Goal: Task Accomplishment & Management: Manage account settings

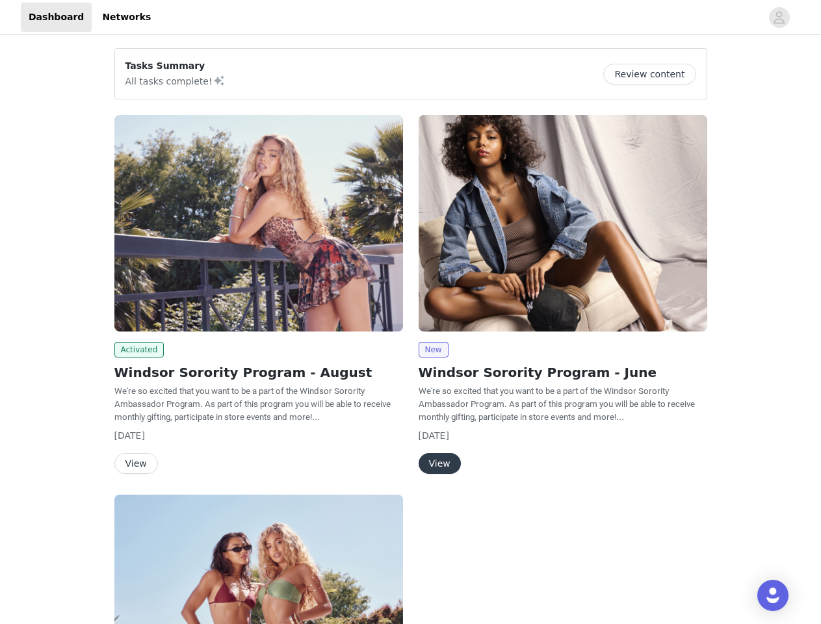
click at [411, 312] on div "New Windsor Sorority Program - June We're so excited that you want to be a part…" at bounding box center [563, 297] width 304 height 380
click at [410, 18] on div at bounding box center [460, 17] width 603 height 29
click at [779, 18] on icon "avatar" at bounding box center [779, 17] width 12 height 21
click at [655, 74] on div "Tasks Summary All tasks complete! Review content Activated Windsor Sorority Pro…" at bounding box center [410, 469] width 821 height 863
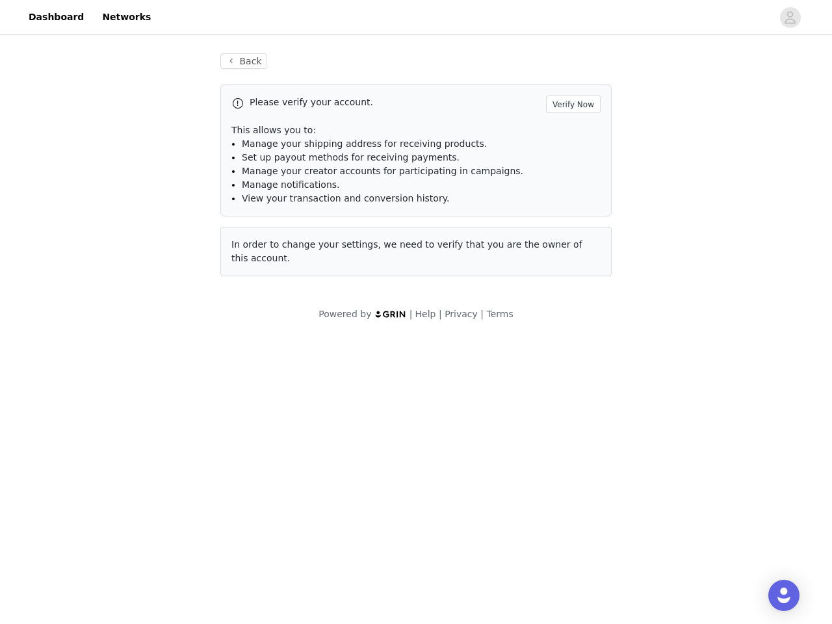
click at [259, 223] on div "Please verify your account. Verify Now This allows you to: Manage your shipping…" at bounding box center [415, 181] width 391 height 192
click at [137, 350] on body "Dashboard Networks Back Please verify your account. Verify Now This allows you …" at bounding box center [416, 312] width 832 height 624
click at [135, 463] on body "Dashboard Networks Back Please verify your account. Verify Now This allows you …" at bounding box center [416, 312] width 832 height 624
click at [563, 223] on div "Please verify your account. Verify Now This allows you to: Manage your shipping…" at bounding box center [415, 181] width 391 height 192
click at [433, 350] on body "Dashboard Networks Back Please verify your account. Verify Now This allows you …" at bounding box center [416, 312] width 832 height 624
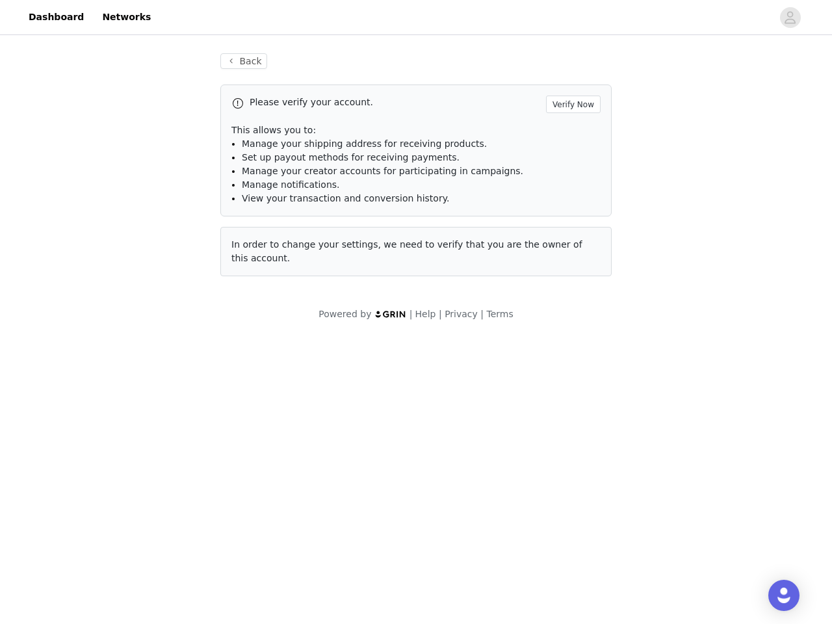
click at [439, 463] on body "Dashboard Networks Back Please verify your account. Verify Now This allows you …" at bounding box center [416, 312] width 832 height 624
